Goal: Task Accomplishment & Management: Manage account settings

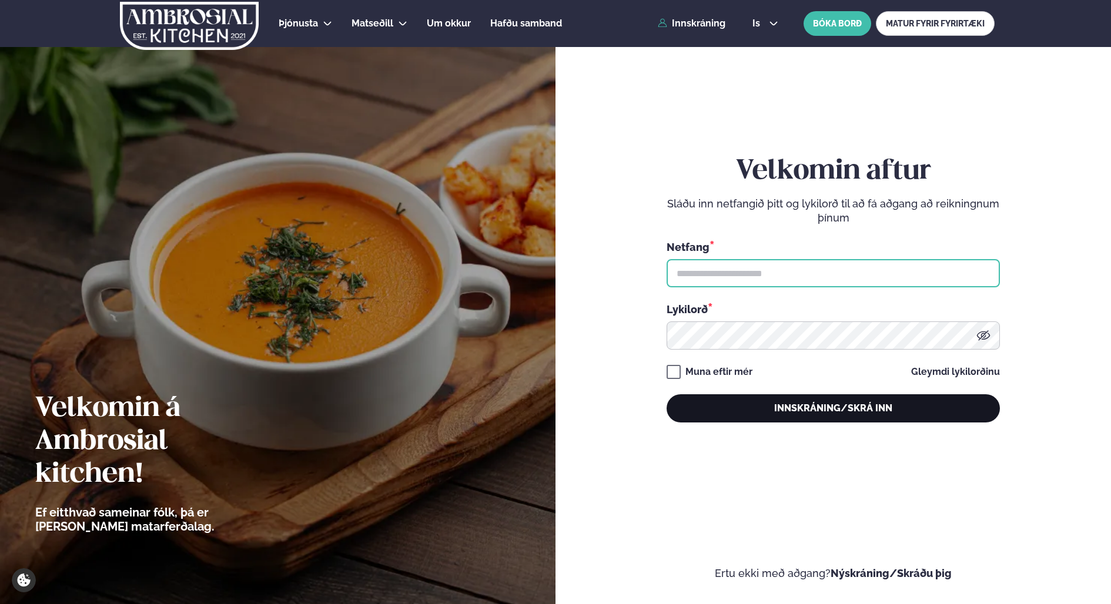
type input "**********"
click at [820, 408] on button "Innskráning/Skrá inn" at bounding box center [833, 408] width 333 height 28
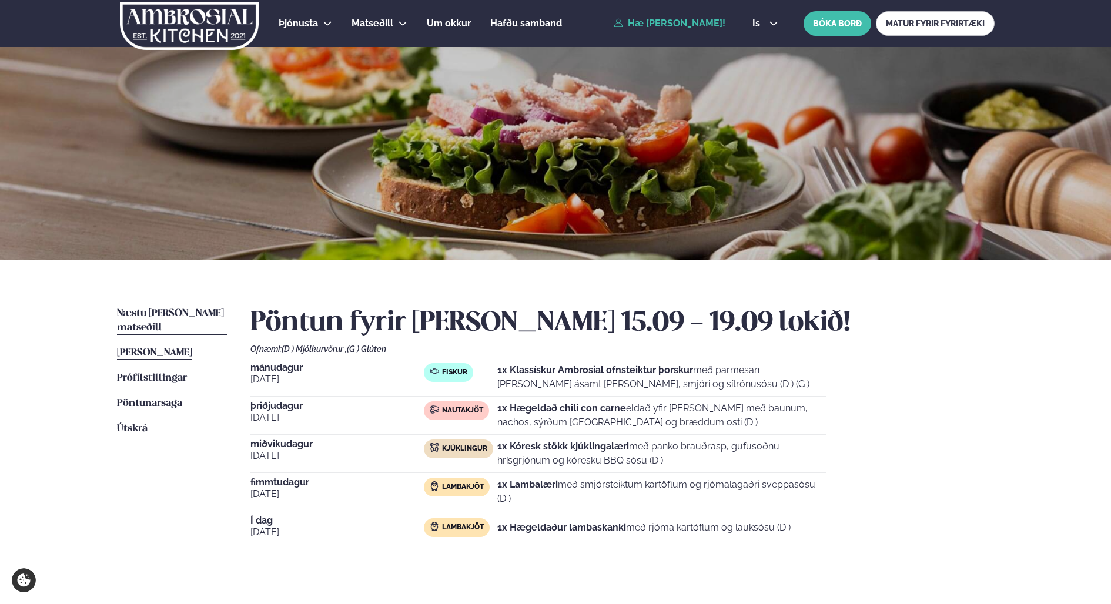
click at [176, 316] on span "Næstu [PERSON_NAME] matseðill" at bounding box center [170, 321] width 107 height 24
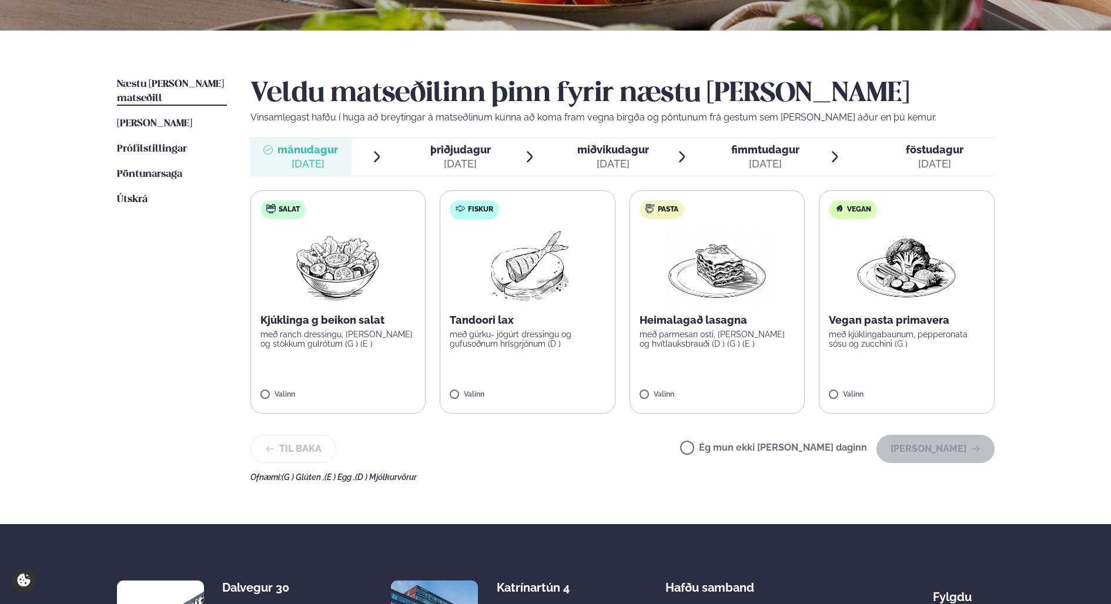
scroll to position [235, 0]
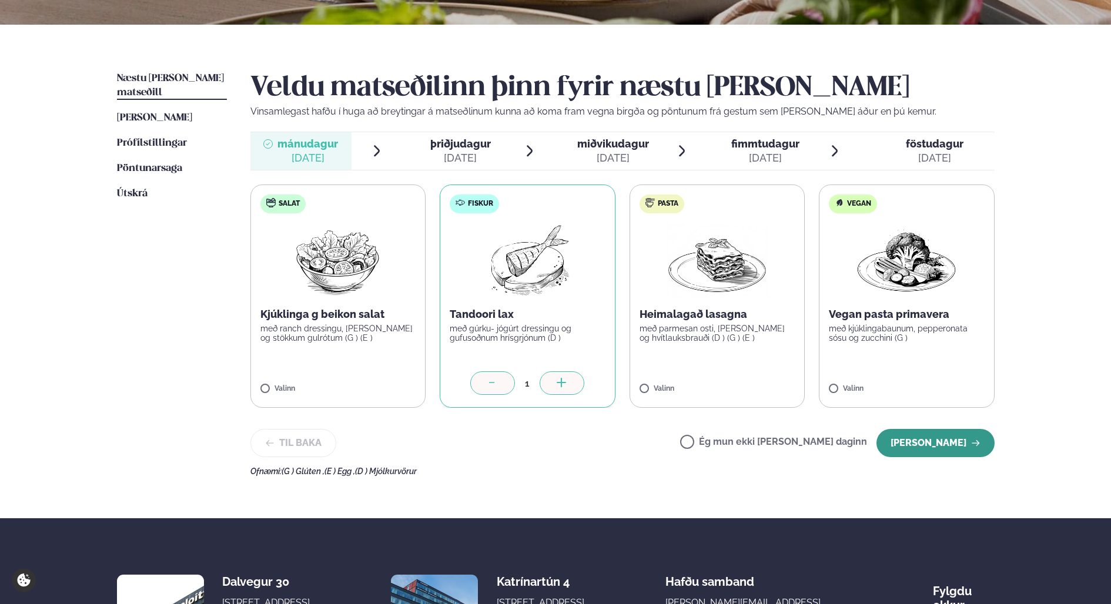
click at [935, 441] on button "[PERSON_NAME]" at bounding box center [935, 443] width 118 height 28
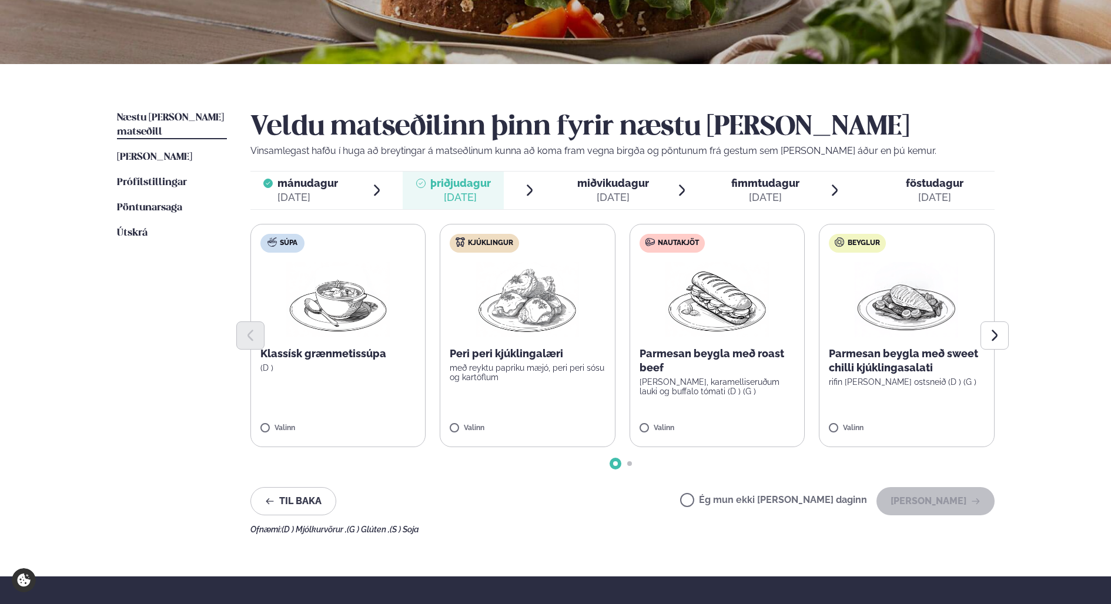
scroll to position [176, 0]
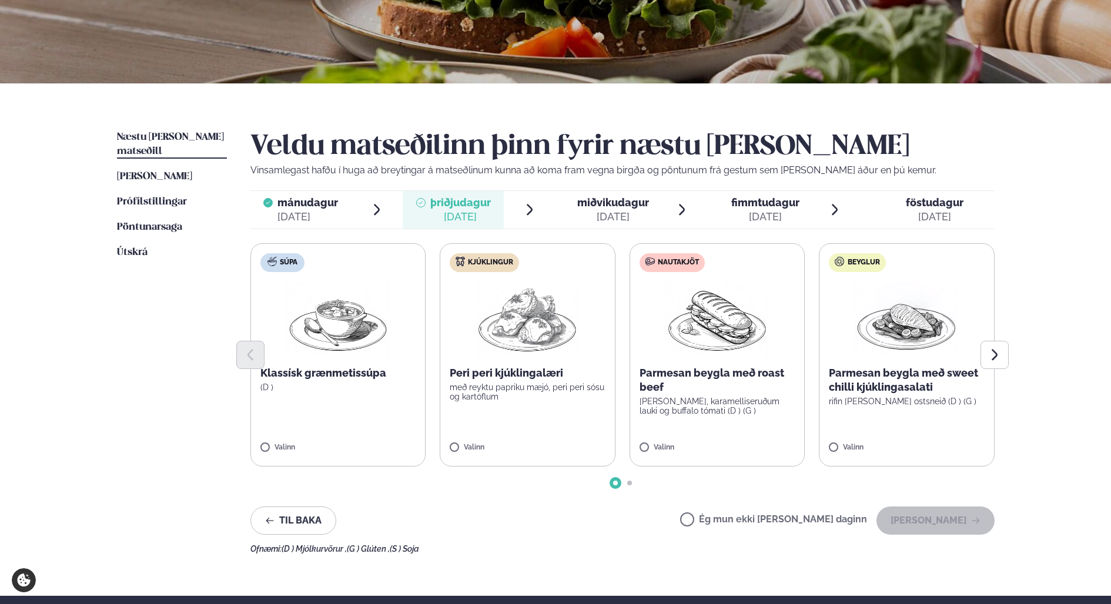
click at [752, 522] on label "Ég mun ekki [PERSON_NAME] daginn" at bounding box center [773, 521] width 187 height 12
click at [966, 520] on button "[PERSON_NAME]" at bounding box center [935, 521] width 118 height 28
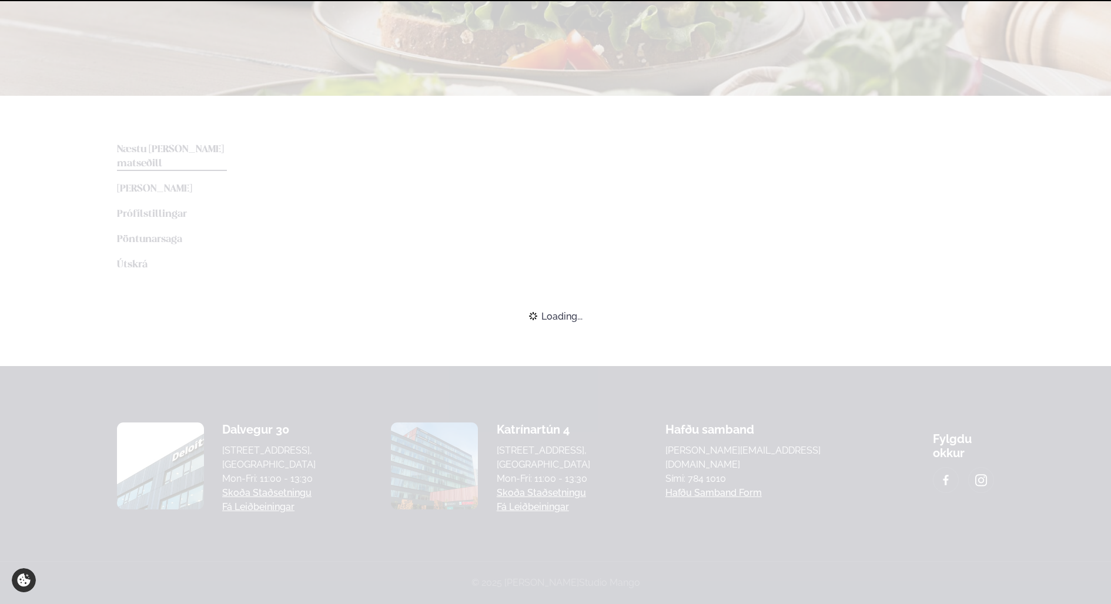
scroll to position [186, 0]
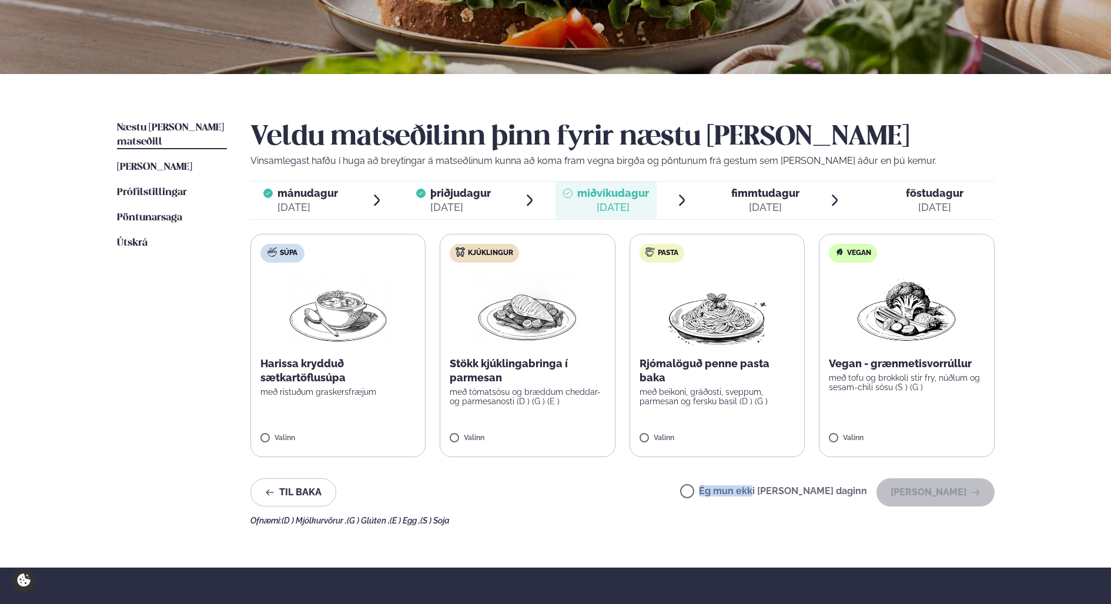
click at [788, 489] on span "Ég mun ekki [PERSON_NAME] daginn" at bounding box center [773, 492] width 187 height 13
drag, startPoint x: 788, startPoint y: 489, endPoint x: 814, endPoint y: 497, distance: 27.1
click at [801, 497] on label "Ég mun ekki [PERSON_NAME] daginn" at bounding box center [773, 493] width 187 height 12
click at [948, 493] on button "[PERSON_NAME]" at bounding box center [935, 493] width 118 height 28
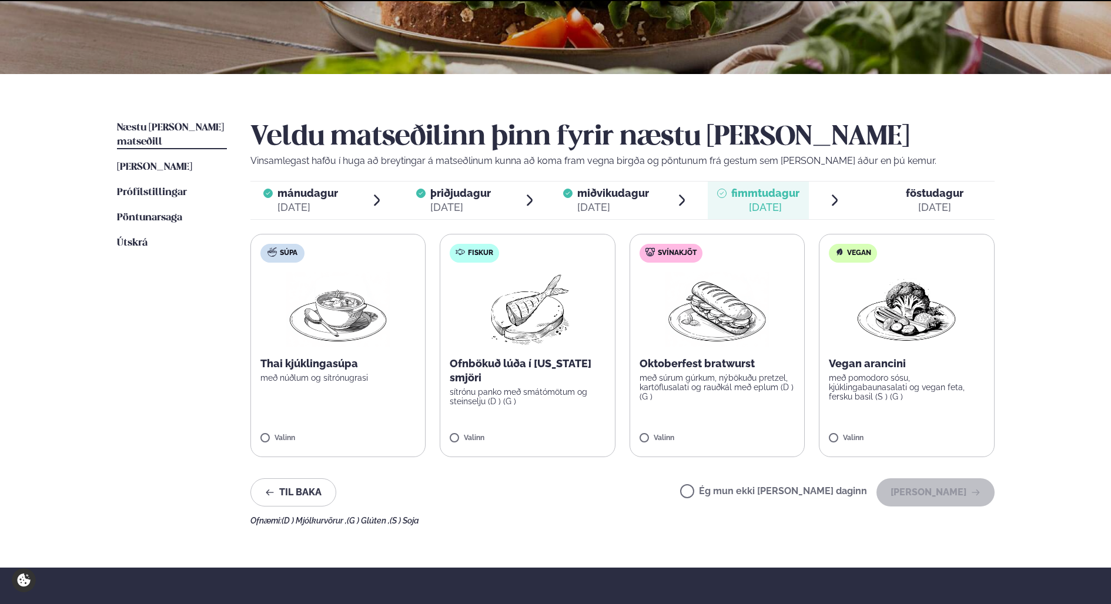
click at [805, 498] on label "Ég mun ekki [PERSON_NAME] daginn" at bounding box center [773, 493] width 187 height 12
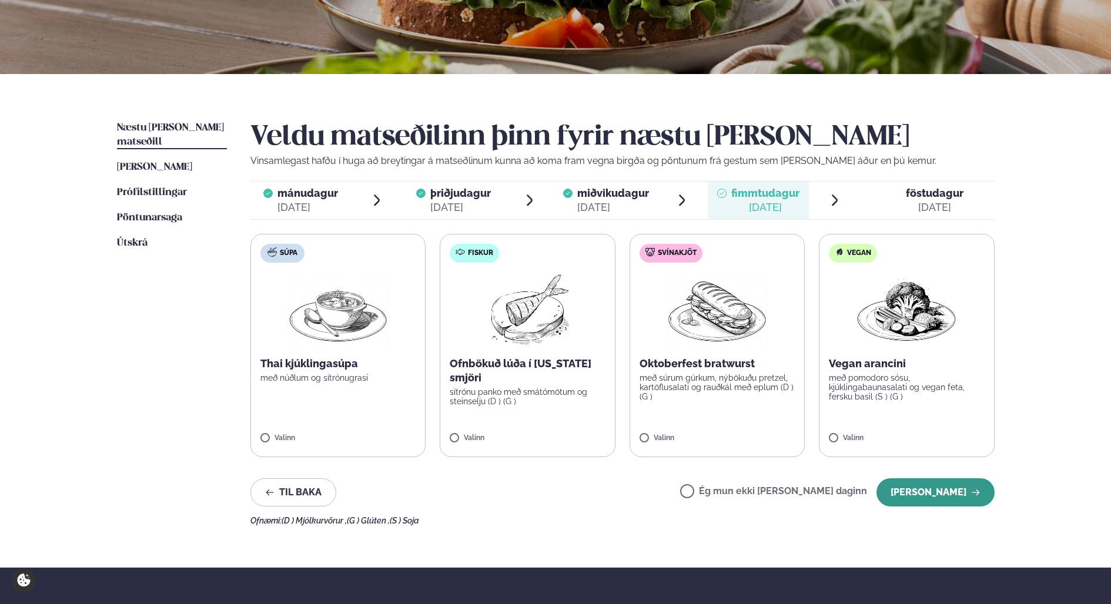
click at [919, 495] on button "[PERSON_NAME]" at bounding box center [935, 493] width 118 height 28
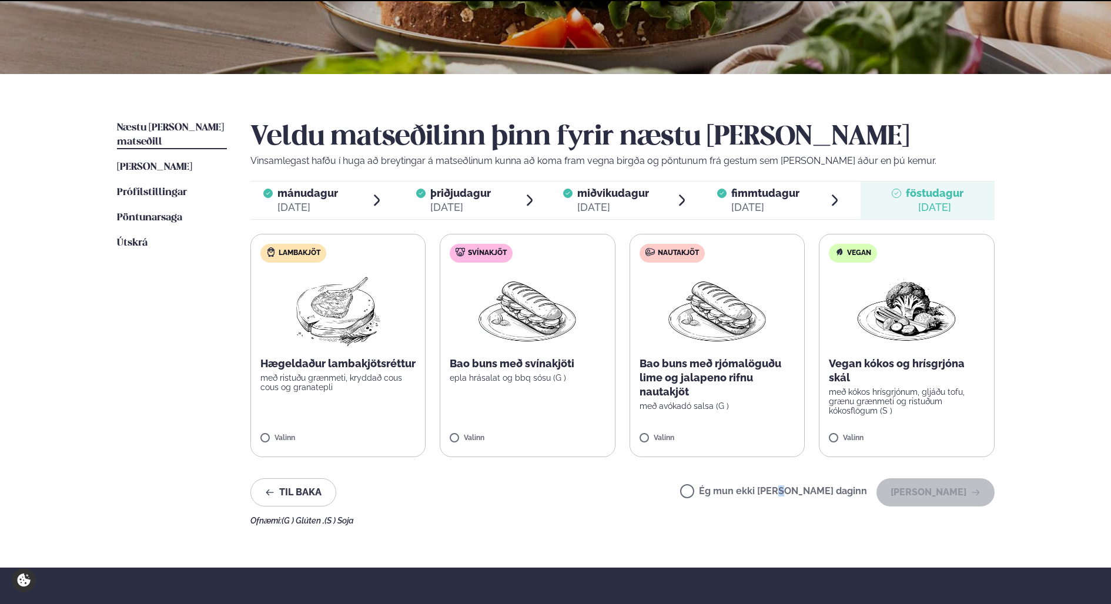
click at [817, 490] on label "Ég mun ekki [PERSON_NAME] daginn" at bounding box center [773, 493] width 187 height 12
drag, startPoint x: 817, startPoint y: 490, endPoint x: 832, endPoint y: 494, distance: 15.7
click at [819, 493] on label "Ég mun ekki [PERSON_NAME] daginn" at bounding box center [773, 493] width 187 height 12
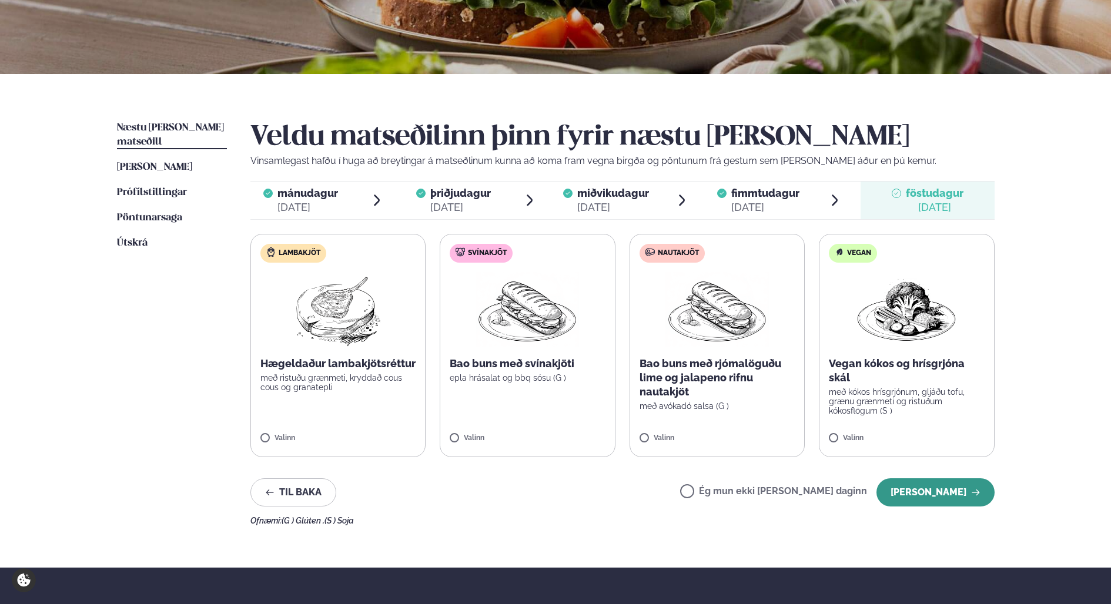
click at [955, 498] on button "[PERSON_NAME]" at bounding box center [935, 493] width 118 height 28
